Goal: Transaction & Acquisition: Purchase product/service

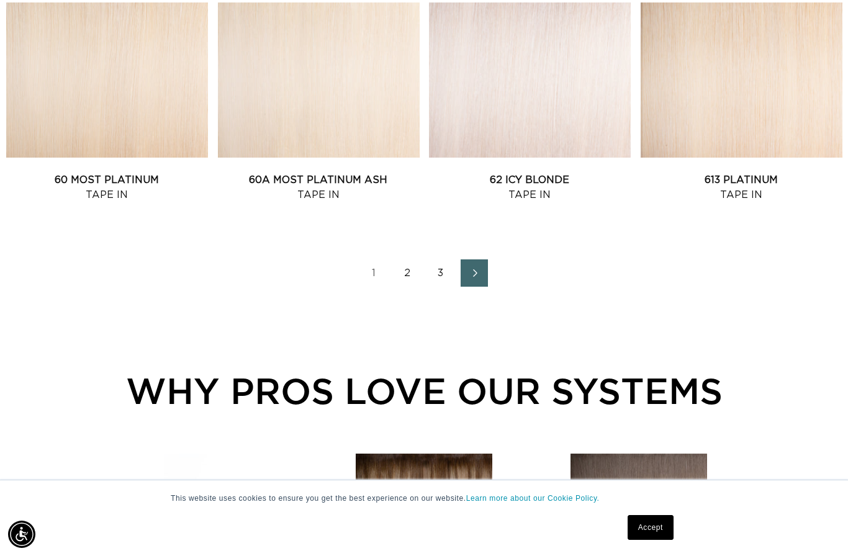
scroll to position [0, 1519]
click at [406, 274] on link "2" at bounding box center [406, 272] width 27 height 27
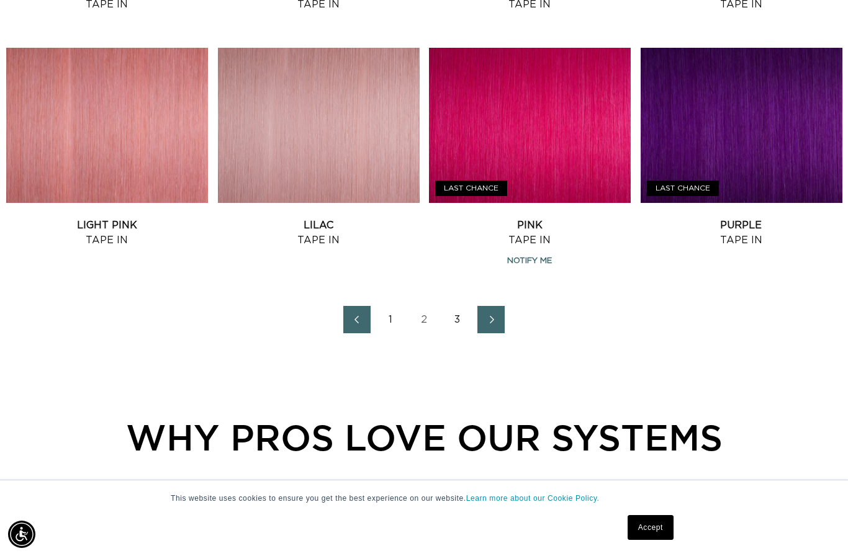
scroll to position [1455, 0]
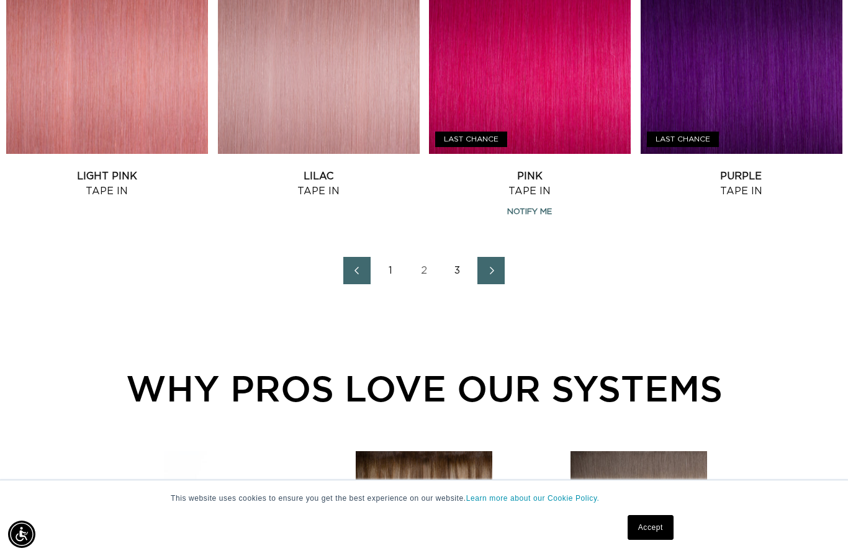
click at [452, 270] on link "3" at bounding box center [457, 270] width 27 height 27
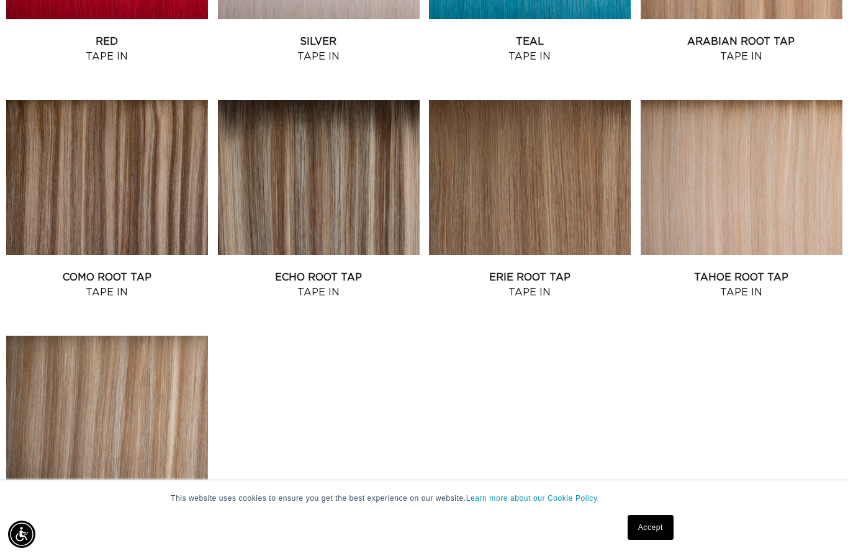
scroll to position [0, 759]
click at [349, 270] on link "Echo Root Tap Tape In" at bounding box center [319, 285] width 202 height 30
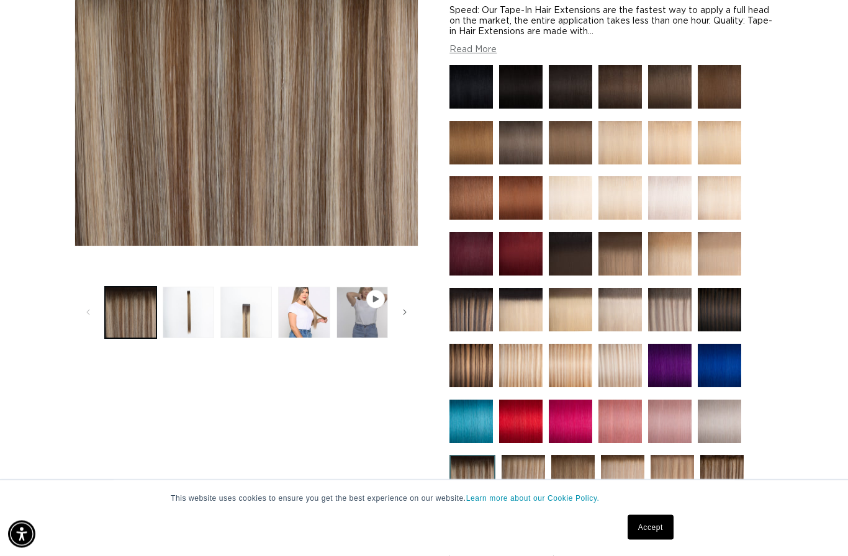
scroll to position [273, 0]
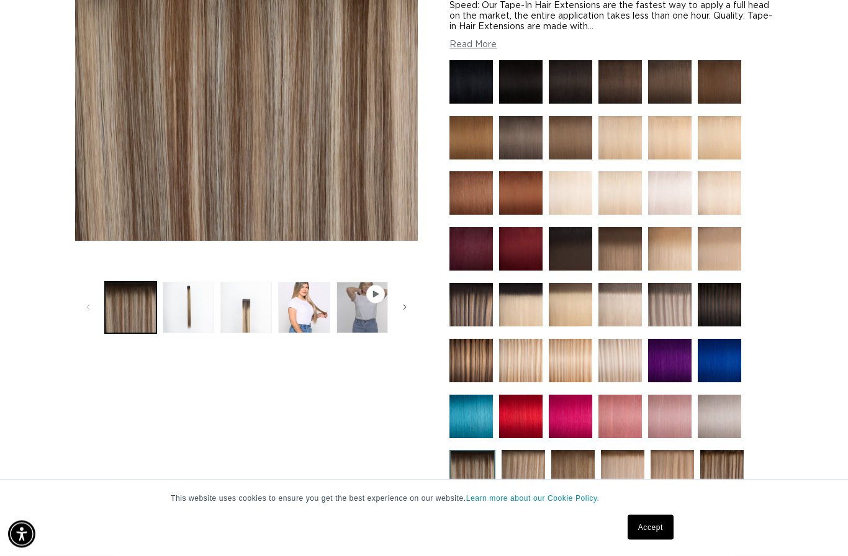
click at [673, 318] on img at bounding box center [669, 305] width 43 height 43
